Goal: Find specific page/section: Find specific page/section

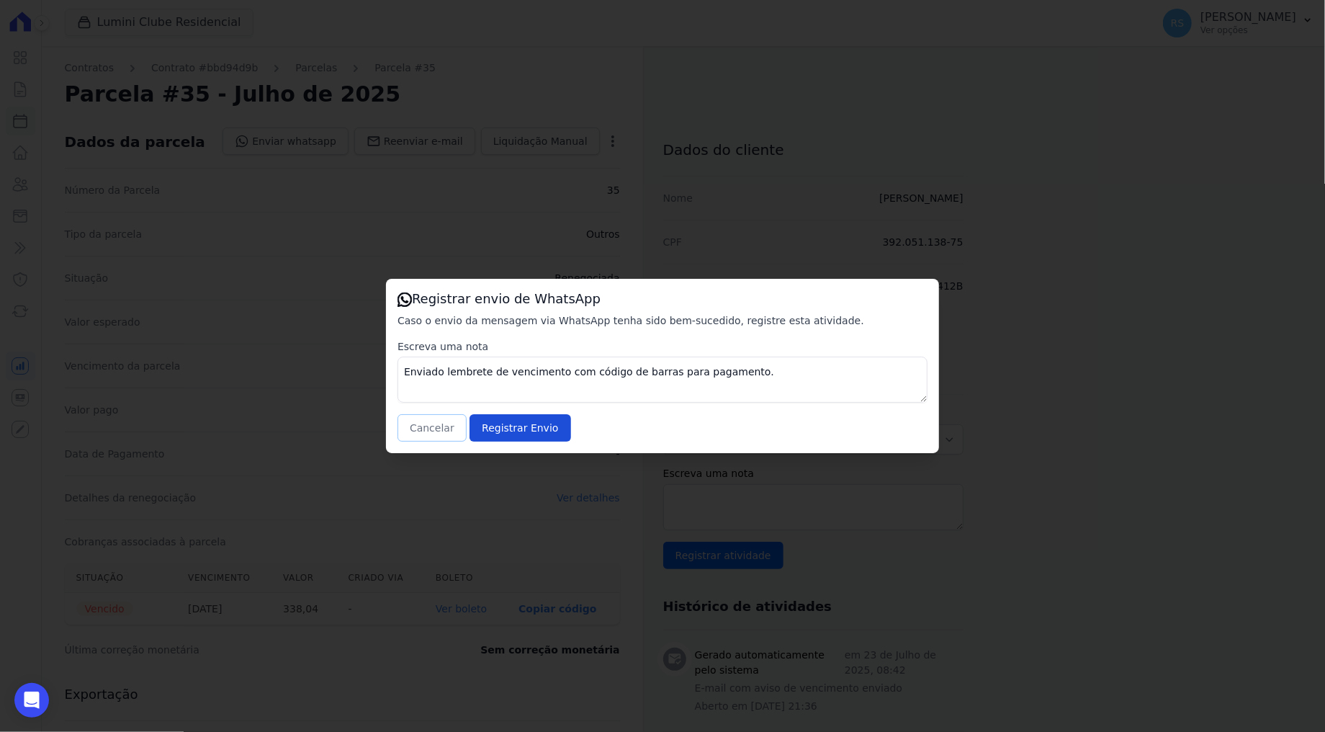
click at [436, 425] on button "Cancelar" at bounding box center [432, 427] width 69 height 27
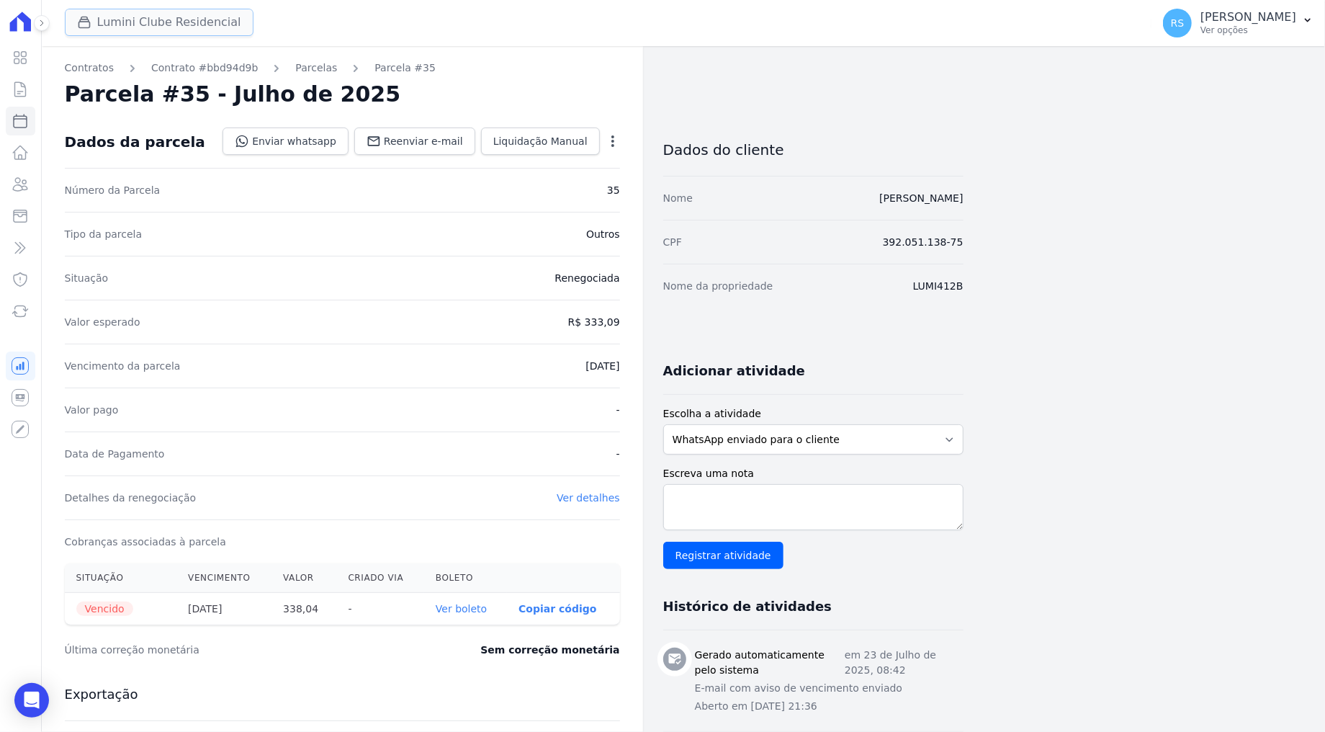
click at [132, 22] on button "Lumini Clube Residencial" at bounding box center [159, 22] width 189 height 27
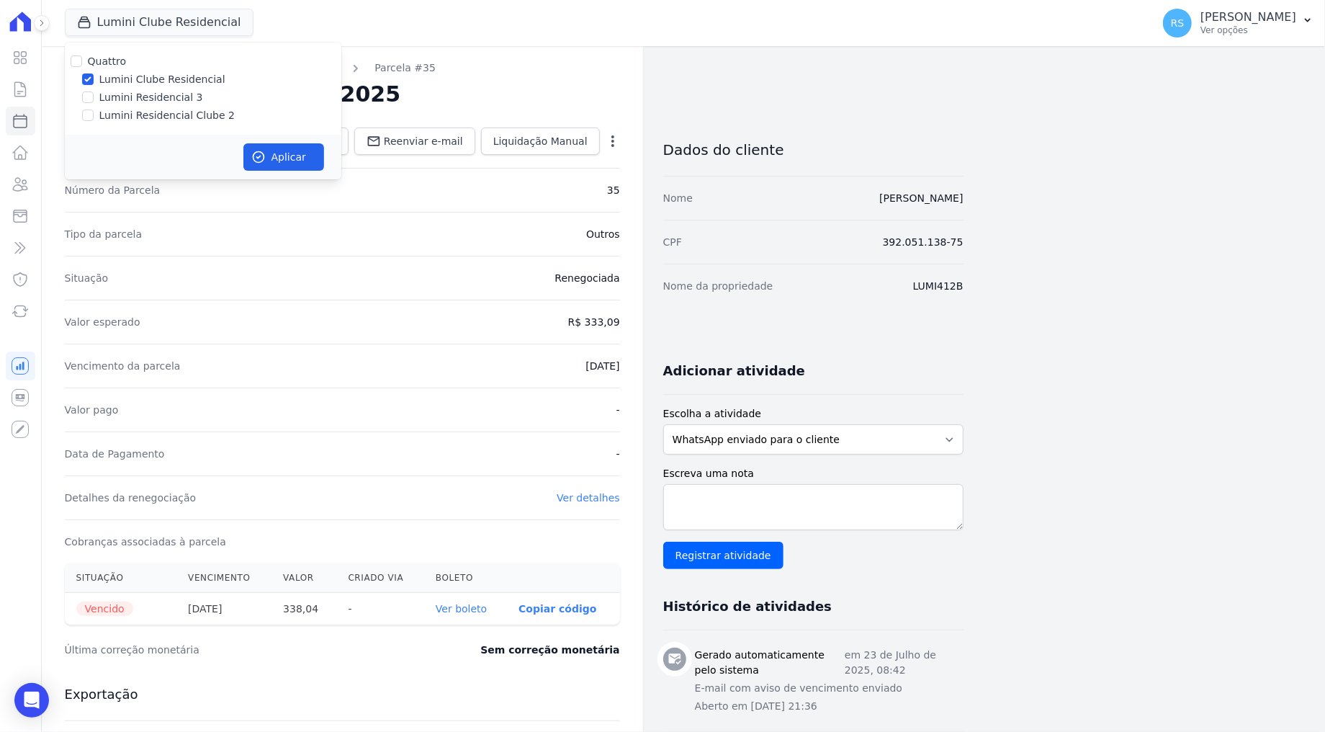
click at [149, 115] on label "Lumini Residencial Clube 2" at bounding box center [166, 115] width 135 height 15
click at [94, 115] on input "Lumini Residencial Clube 2" at bounding box center [88, 115] width 12 height 12
checkbox input "true"
click at [152, 81] on label "Lumini Clube Residencial" at bounding box center [162, 79] width 126 height 15
click at [94, 81] on input "Lumini Clube Residencial" at bounding box center [88, 79] width 12 height 12
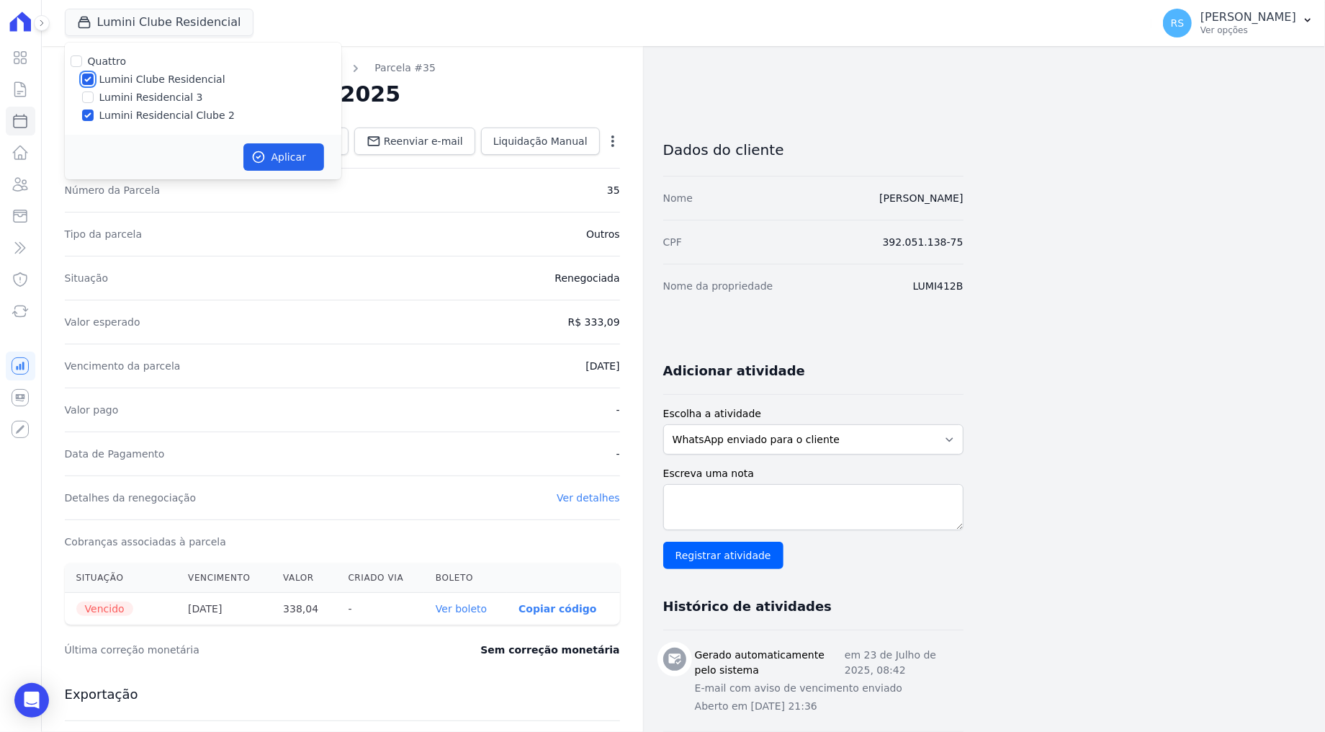
checkbox input "false"
click at [280, 158] on button "Aplicar" at bounding box center [283, 156] width 81 height 27
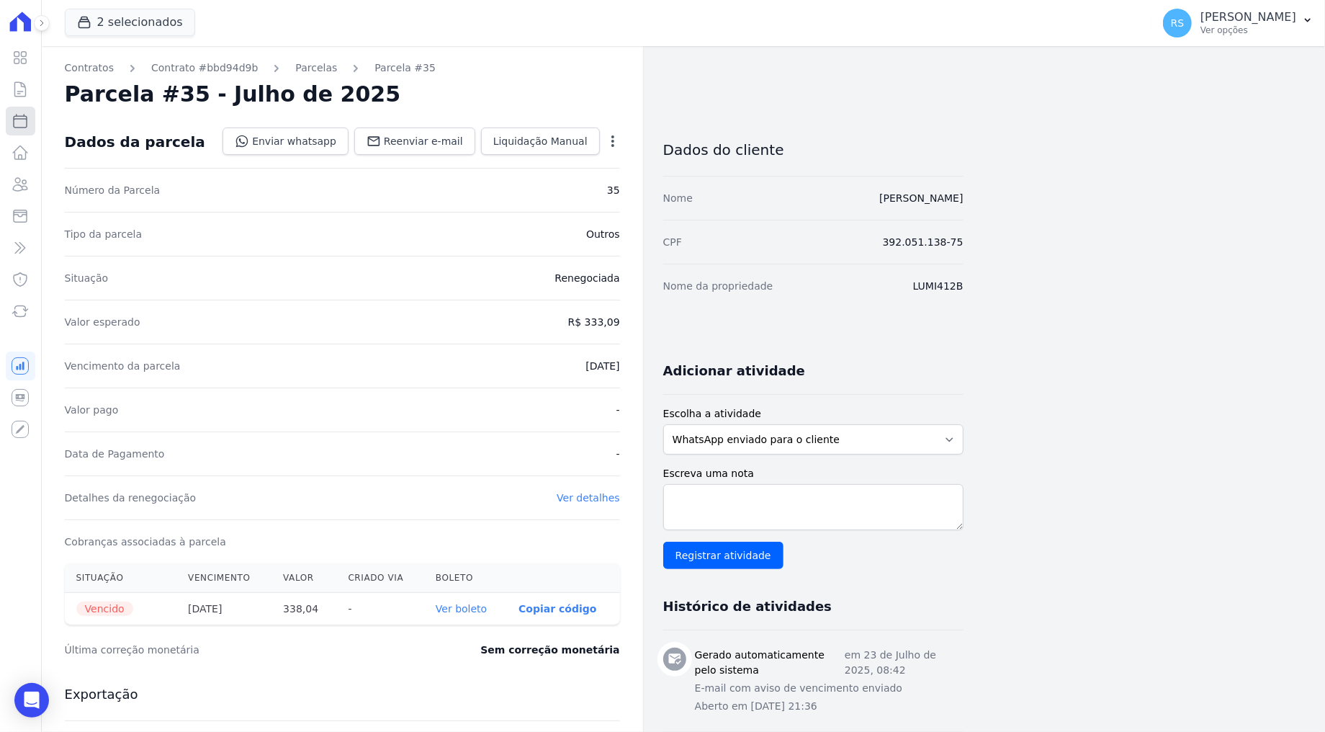
click at [22, 120] on icon at bounding box center [20, 120] width 17 height 17
select select
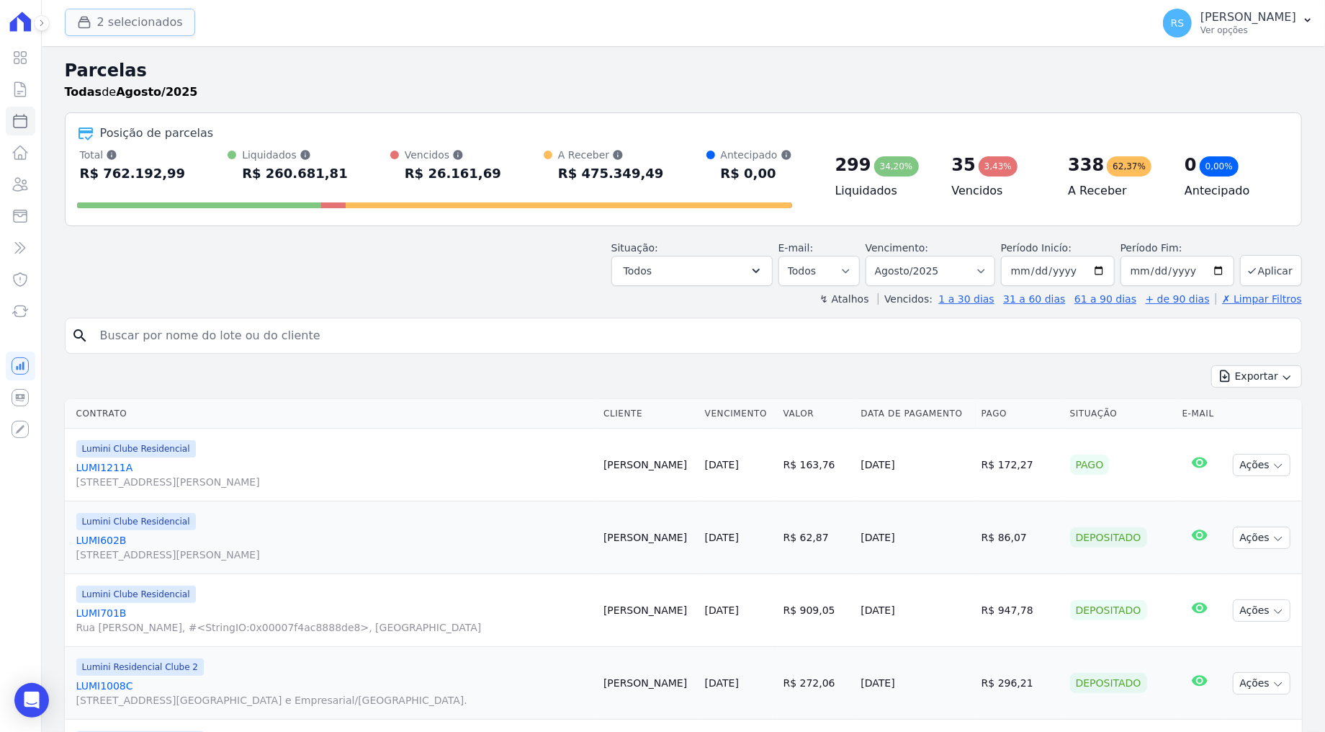
click at [143, 30] on button "2 selecionados" at bounding box center [130, 22] width 130 height 27
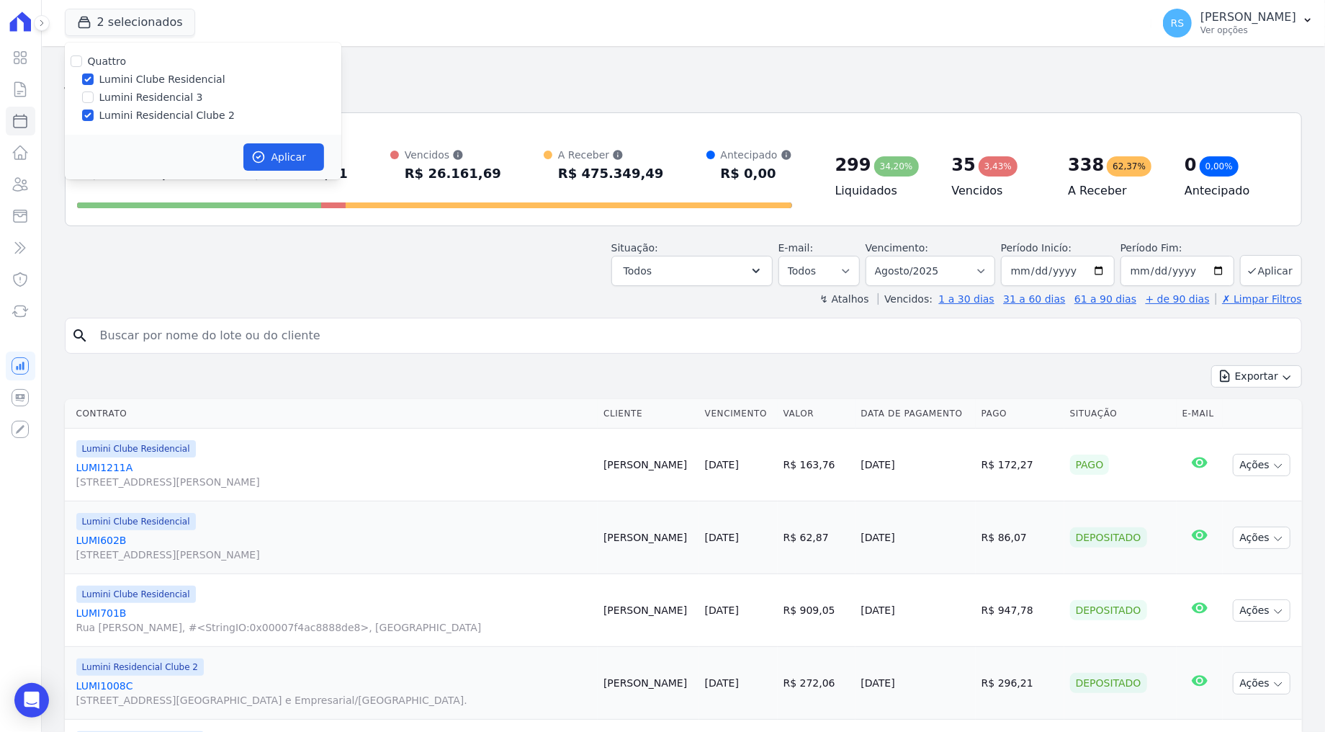
click at [163, 83] on label "Lumini Clube Residencial" at bounding box center [162, 79] width 126 height 15
click at [94, 83] on input "Lumini Clube Residencial" at bounding box center [88, 79] width 12 height 12
checkbox input "false"
click at [298, 156] on button "Aplicar" at bounding box center [283, 156] width 81 height 27
select select
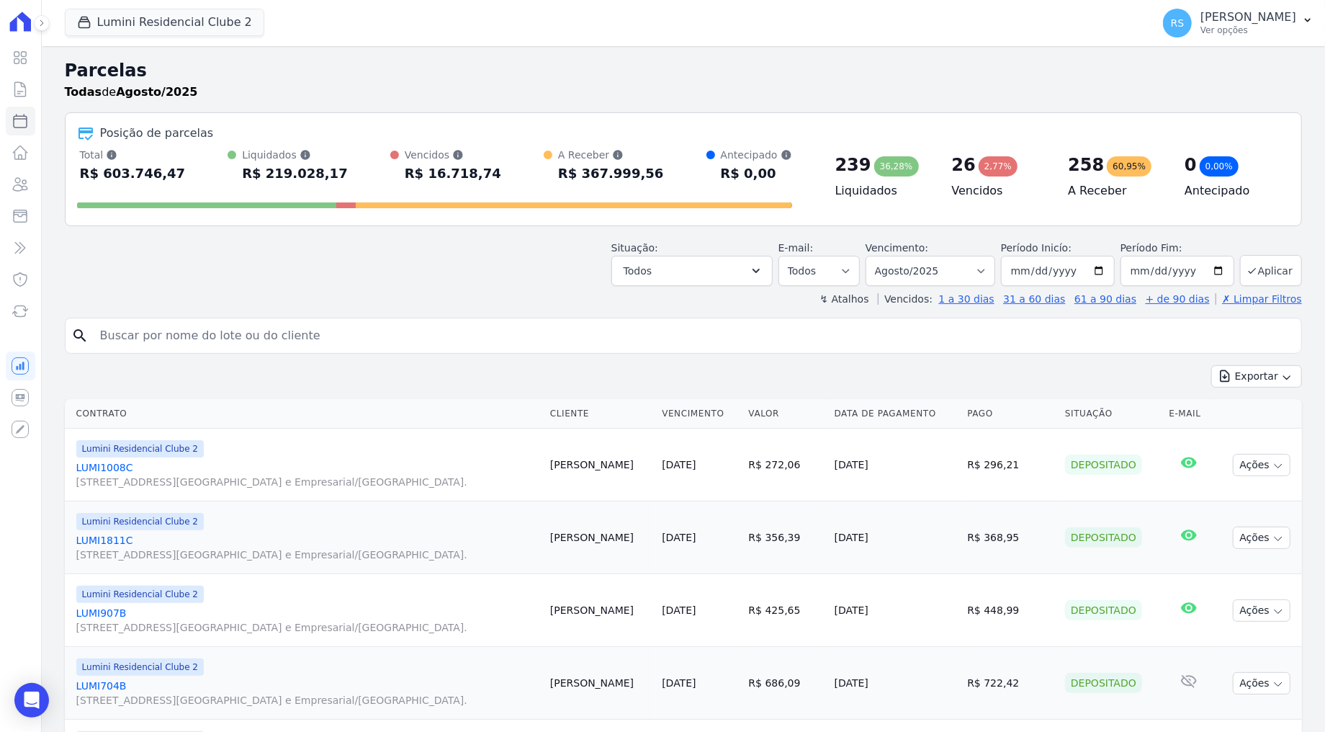
click at [329, 328] on input "search" at bounding box center [693, 335] width 1204 height 29
paste input "[PERSON_NAME]"
type input "[PERSON_NAME]"
select select
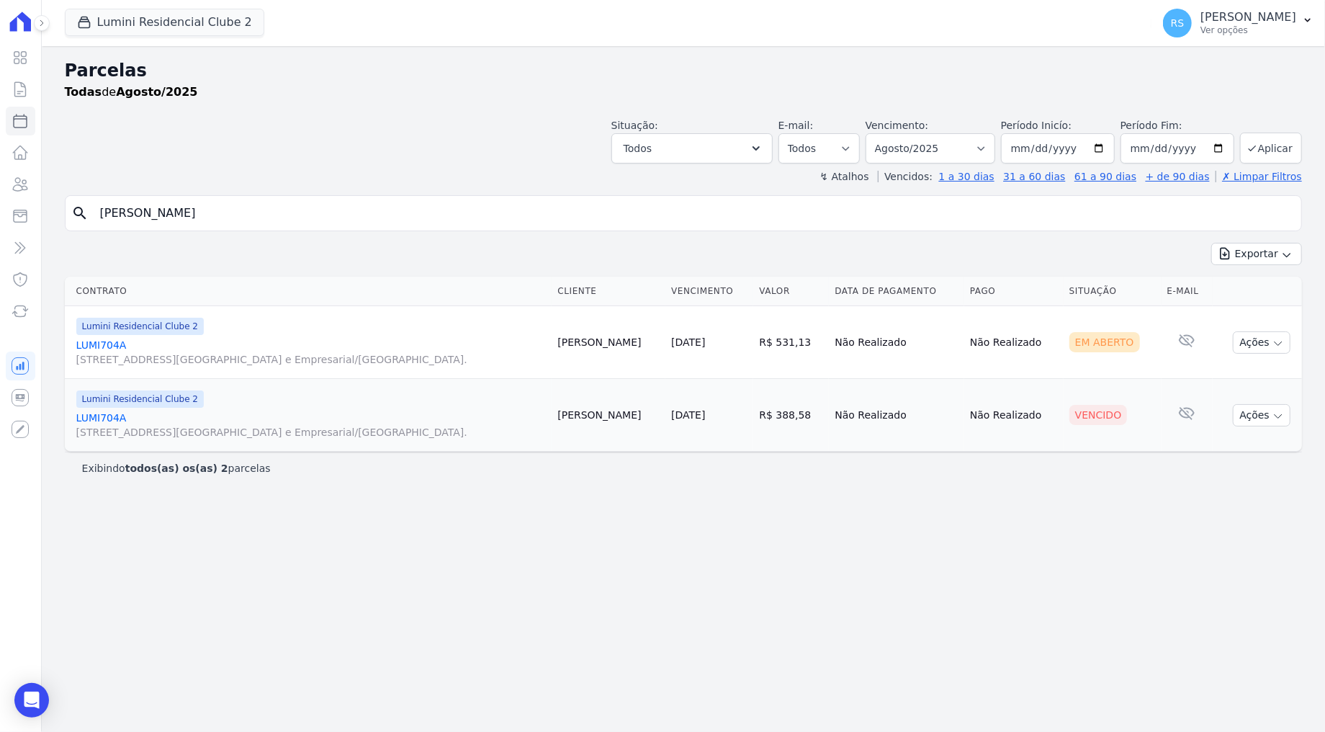
drag, startPoint x: 366, startPoint y: 432, endPoint x: 346, endPoint y: 432, distance: 20.2
click at [366, 432] on span "[STREET_ADDRESS][GEOGRAPHIC_DATA] e Empresarial/[GEOGRAPHIC_DATA]." at bounding box center [311, 432] width 470 height 14
click at [104, 413] on link "LUMI704A [STREET_ADDRESS][GEOGRAPHIC_DATA] e Empresarial/[GEOGRAPHIC_DATA]." at bounding box center [311, 425] width 470 height 29
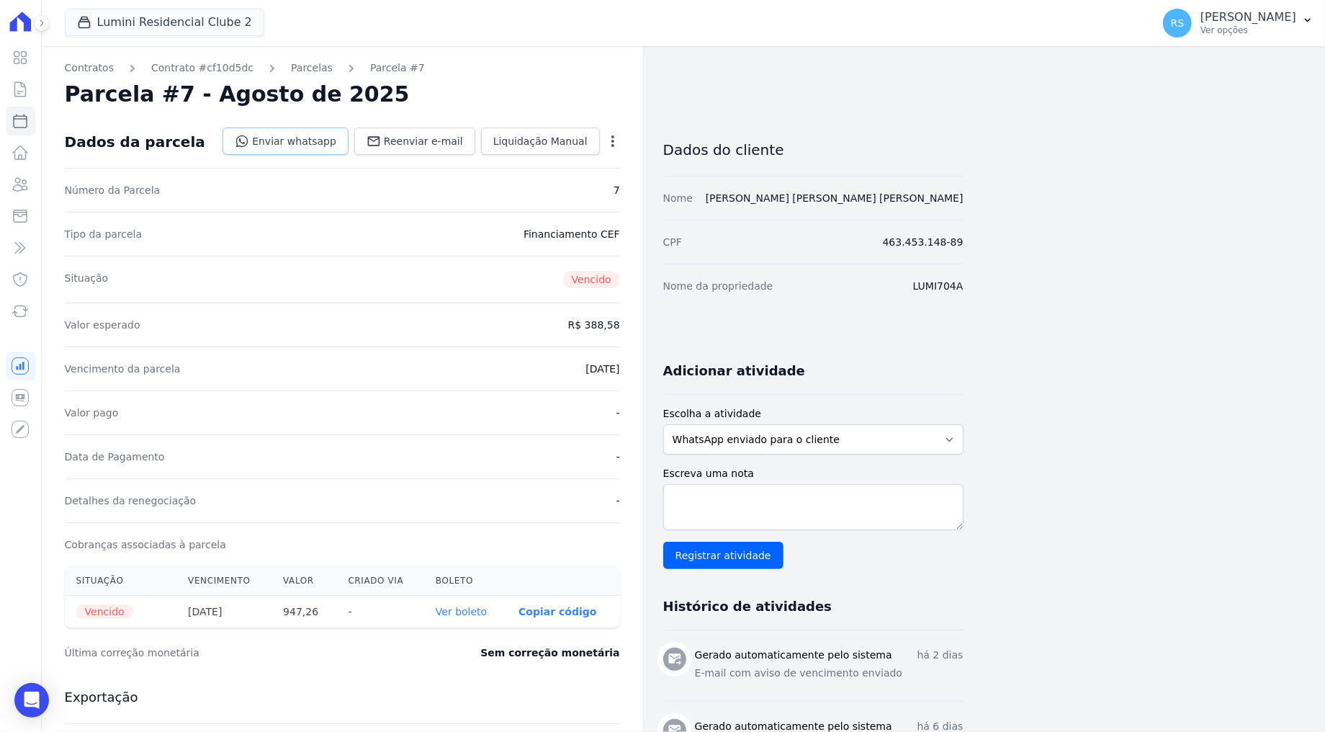
click at [309, 149] on link "Enviar whatsapp" at bounding box center [286, 140] width 126 height 27
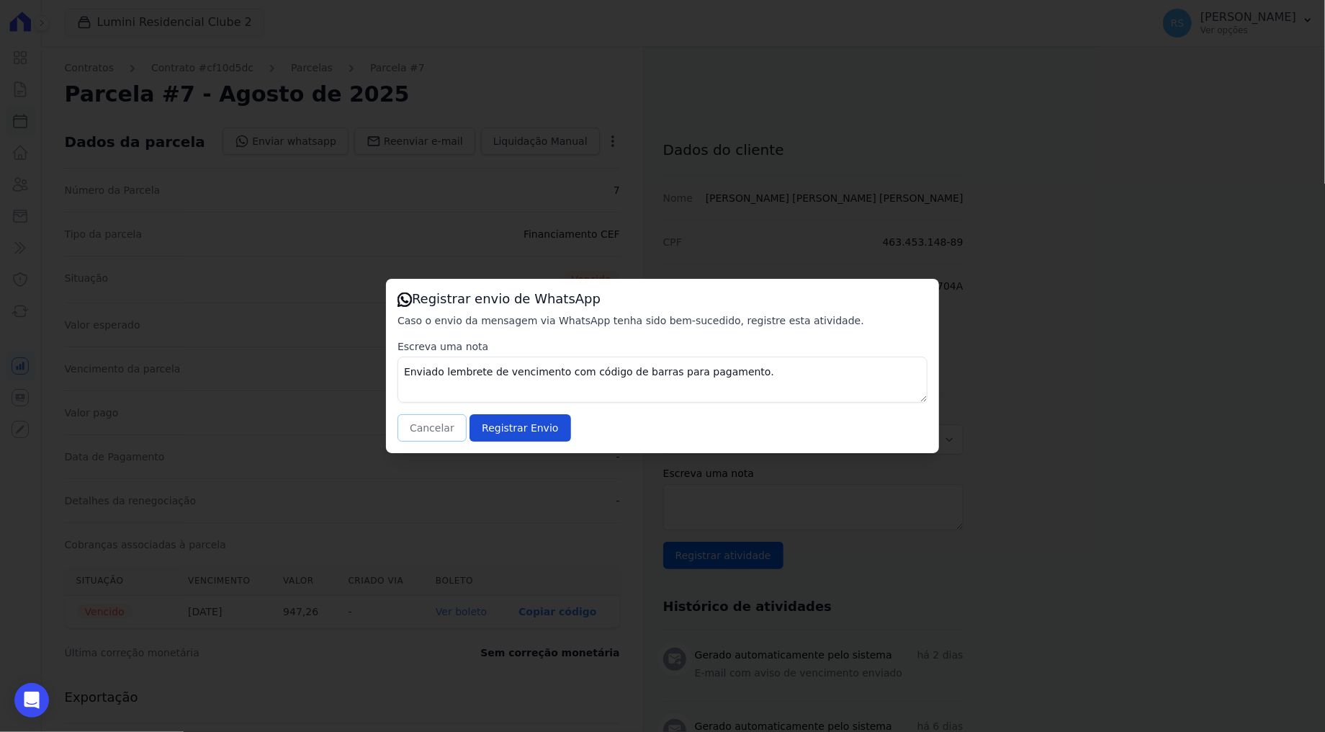
click at [422, 425] on button "Cancelar" at bounding box center [432, 427] width 69 height 27
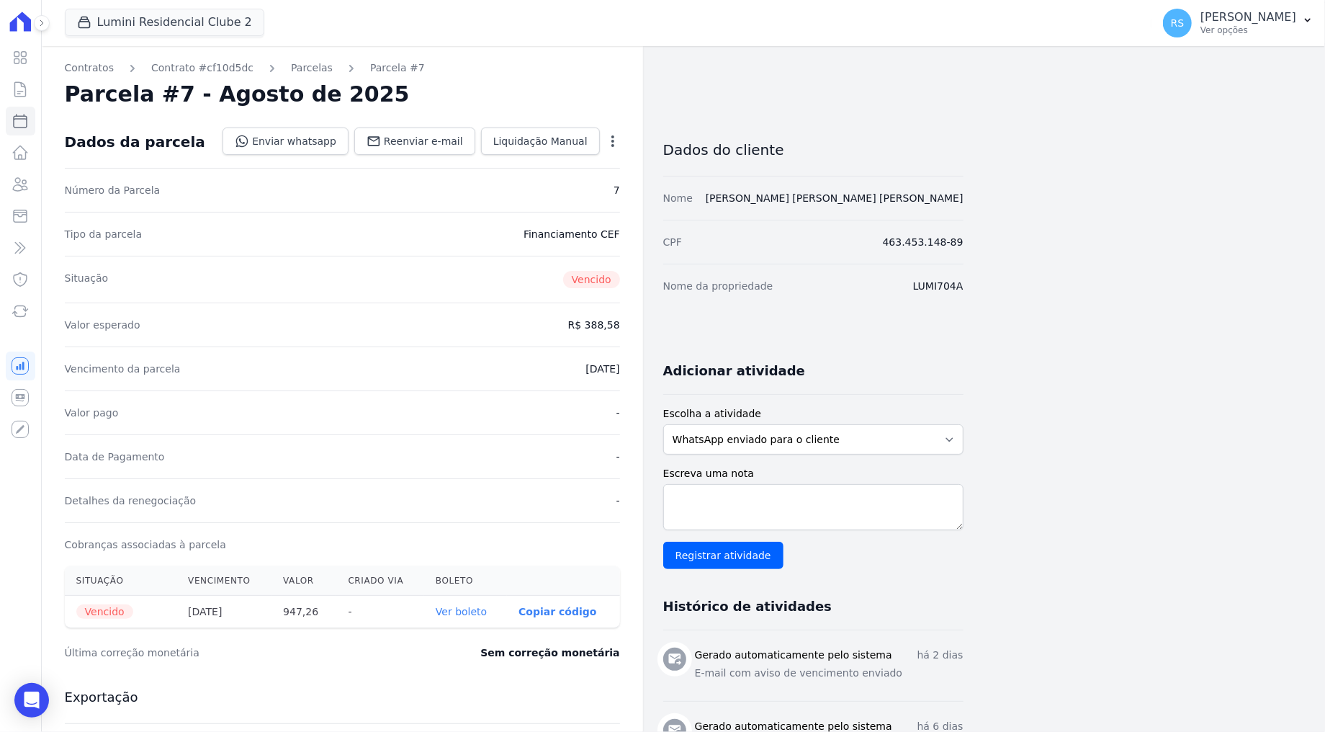
click at [321, 609] on th "947,26" at bounding box center [304, 612] width 65 height 32
click at [291, 607] on th "947,26" at bounding box center [304, 612] width 65 height 32
drag, startPoint x: 291, startPoint y: 608, endPoint x: 318, endPoint y: 611, distance: 27.5
click at [318, 611] on th "947,26" at bounding box center [304, 612] width 65 height 32
copy th "947,26"
